Goal: Find specific page/section: Find specific page/section

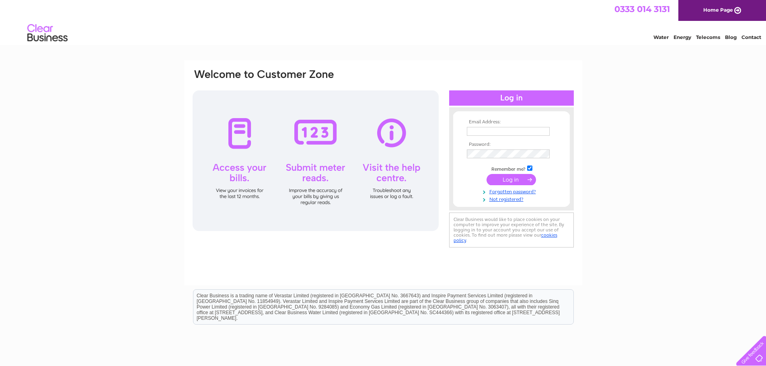
type input "[EMAIL_ADDRESS][DOMAIN_NAME]"
click at [512, 179] on input "submit" at bounding box center [510, 179] width 49 height 11
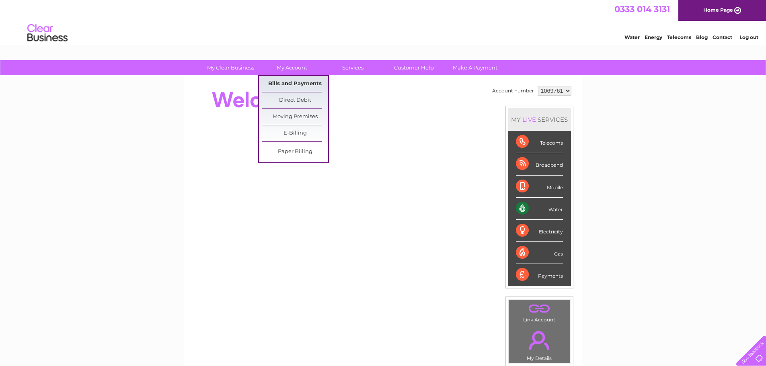
click at [298, 83] on link "Bills and Payments" at bounding box center [295, 84] width 66 height 16
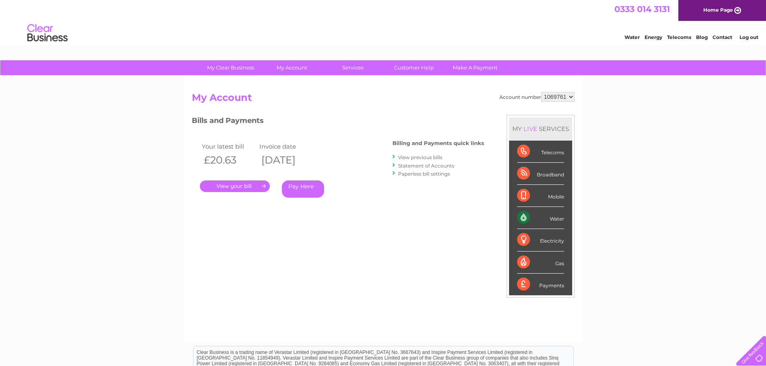
scroll to position [28, 0]
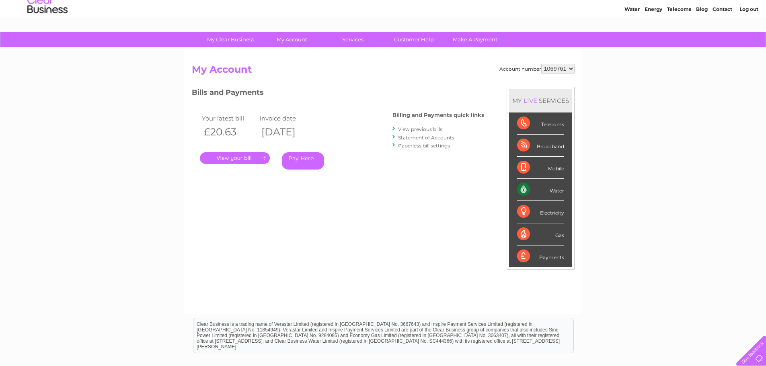
click at [226, 163] on link "." at bounding box center [235, 158] width 70 height 12
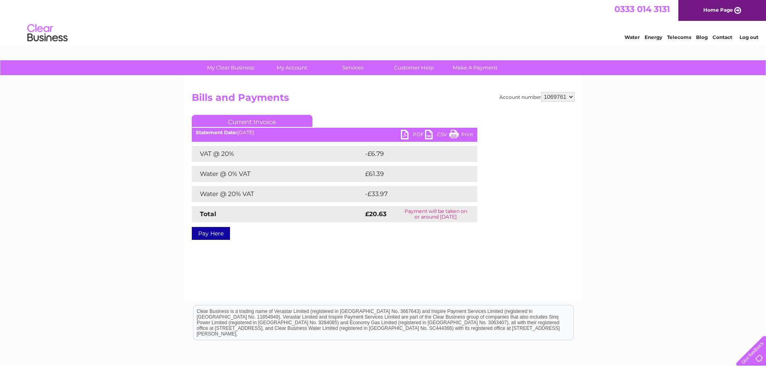
drag, startPoint x: 464, startPoint y: 136, endPoint x: 595, endPoint y: 17, distance: 177.3
click at [464, 136] on link "Print" at bounding box center [461, 136] width 24 height 12
click at [401, 136] on link "PDF" at bounding box center [413, 136] width 24 height 12
